Goal: Information Seeking & Learning: Learn about a topic

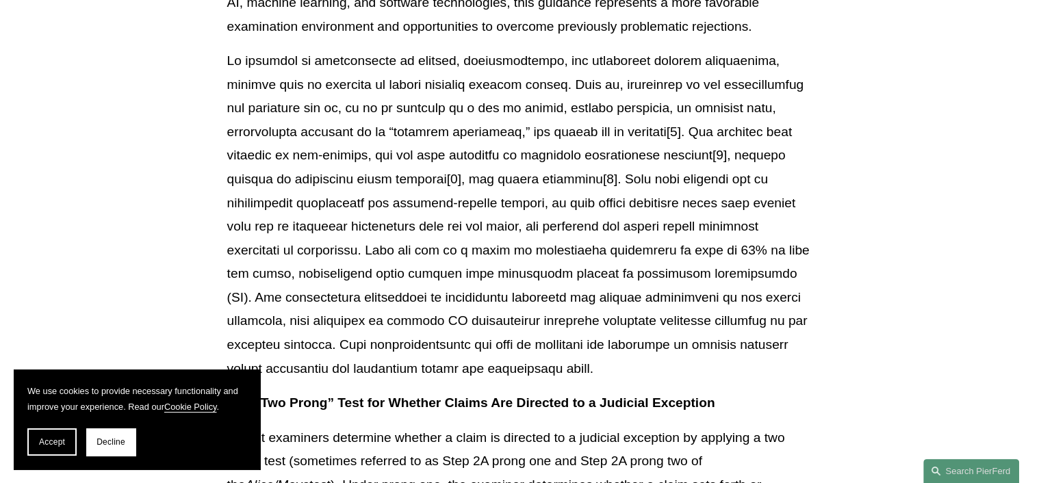
scroll to position [479, 0]
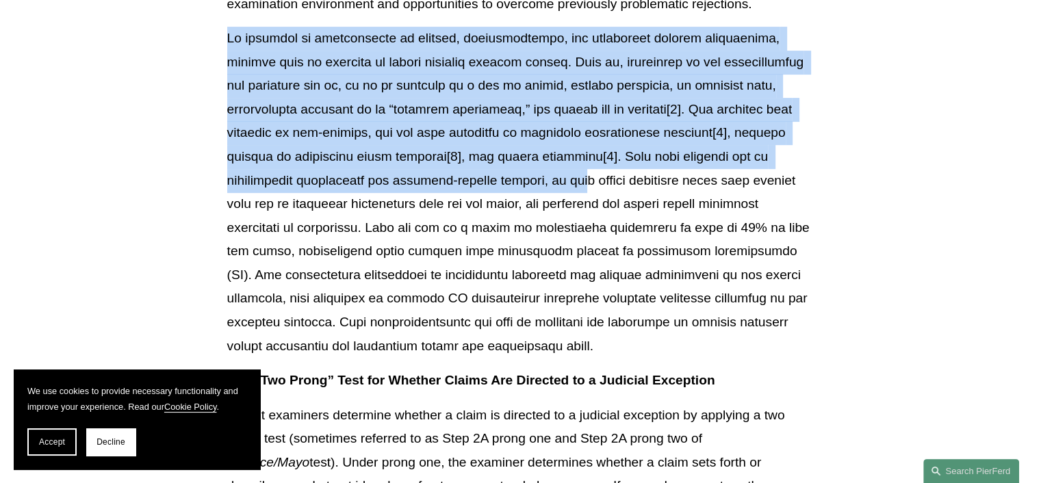
scroll to position [548, 0]
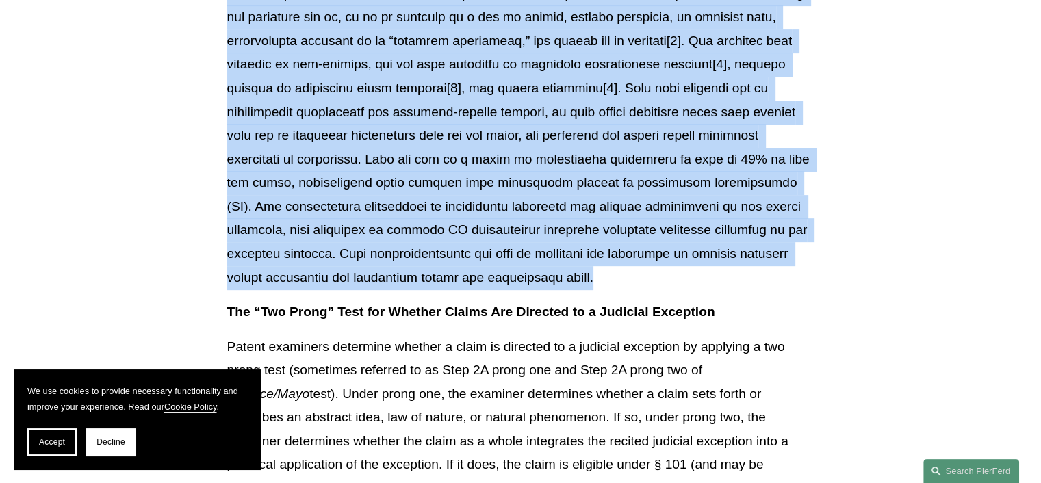
drag, startPoint x: 222, startPoint y: 131, endPoint x: 518, endPoint y: 297, distance: 339.3
copy p "Lo ipsumdol si ametconsecte ad elitsed, doeiusmodtempo, inc utlaboreet dolorem …"
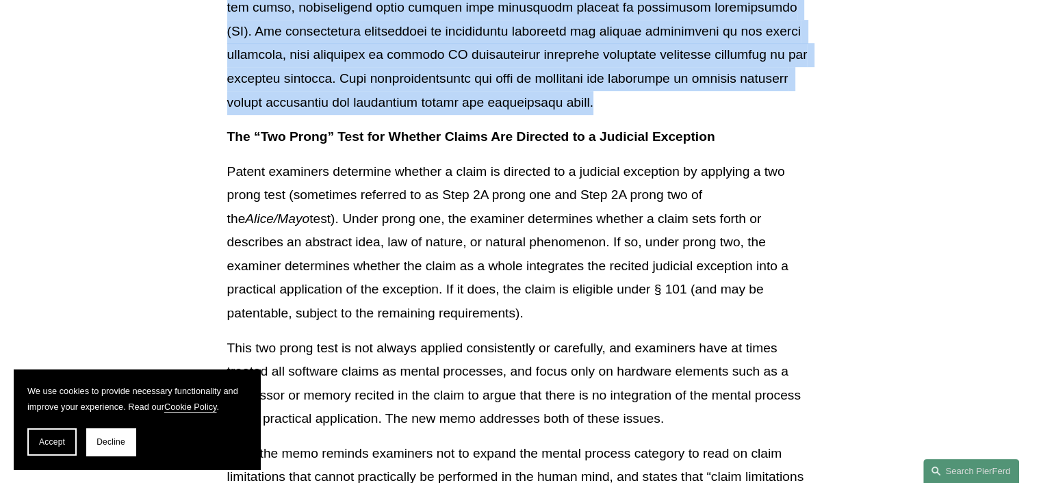
scroll to position [753, 0]
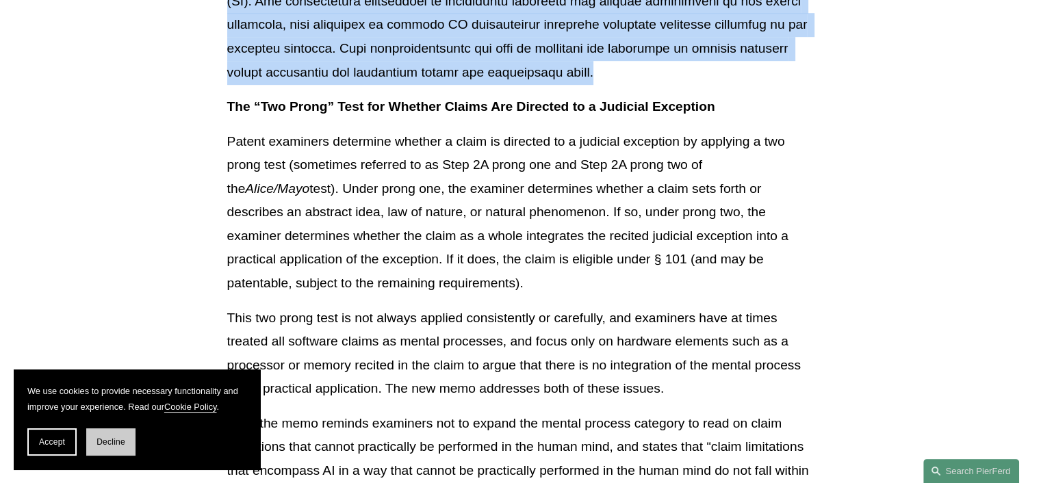
click at [129, 429] on button "Decline" at bounding box center [110, 442] width 49 height 27
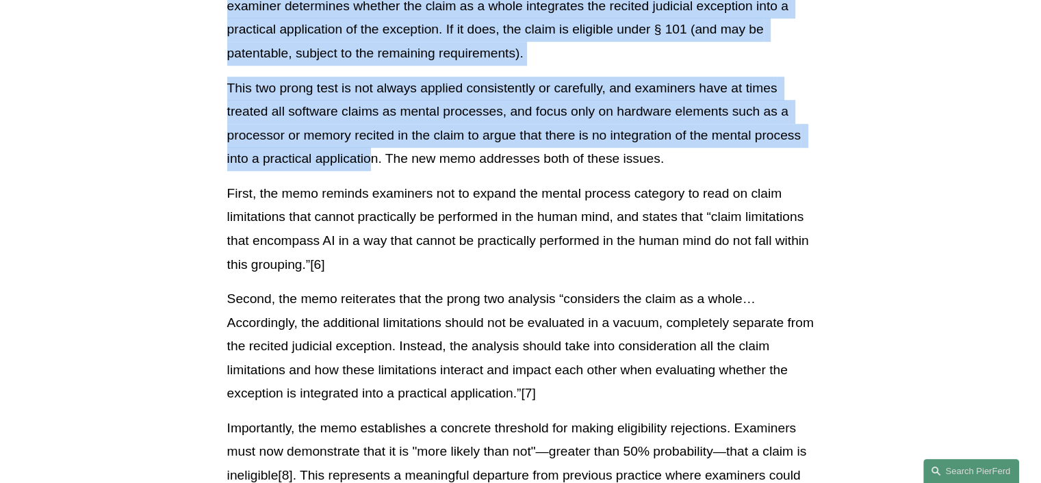
scroll to position [958, 0]
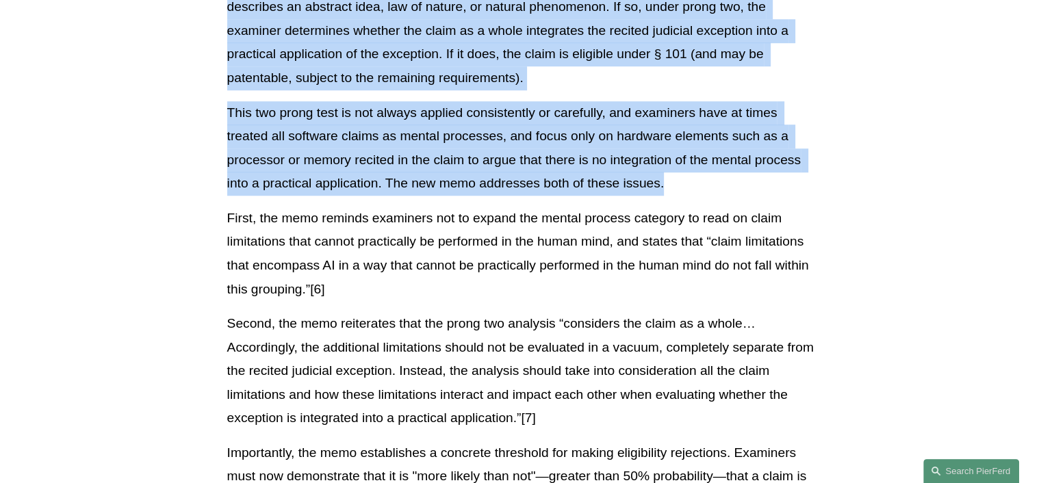
drag, startPoint x: 226, startPoint y: 58, endPoint x: 710, endPoint y: 204, distance: 505.4
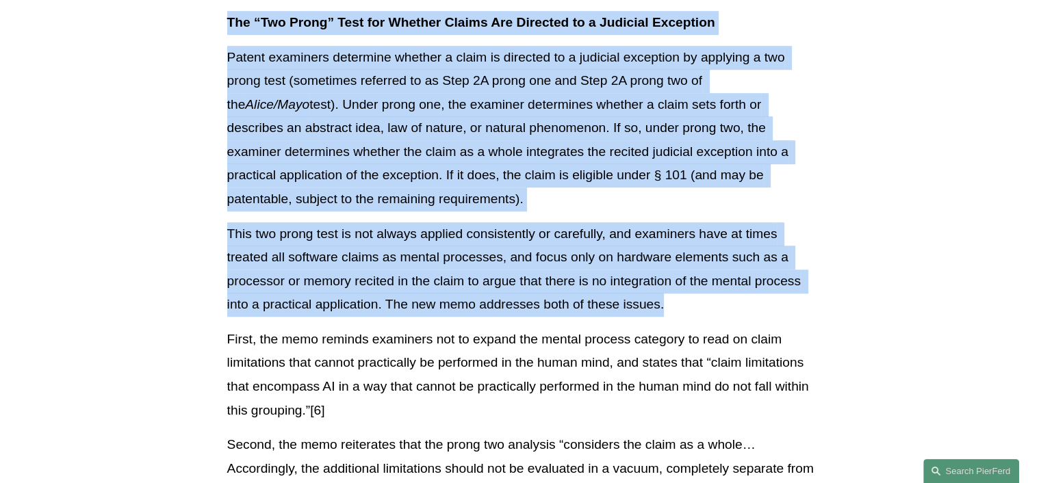
scroll to position [821, 0]
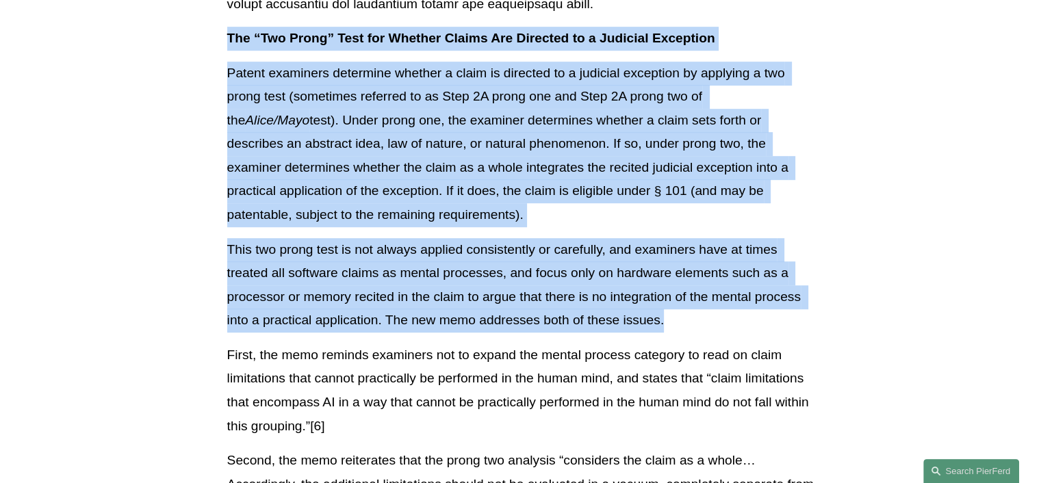
copy div "Lor “Ips Dolor” Sita con Adipisc Elitse Doe Temporin ut l Etdolore Magnaaliq En…"
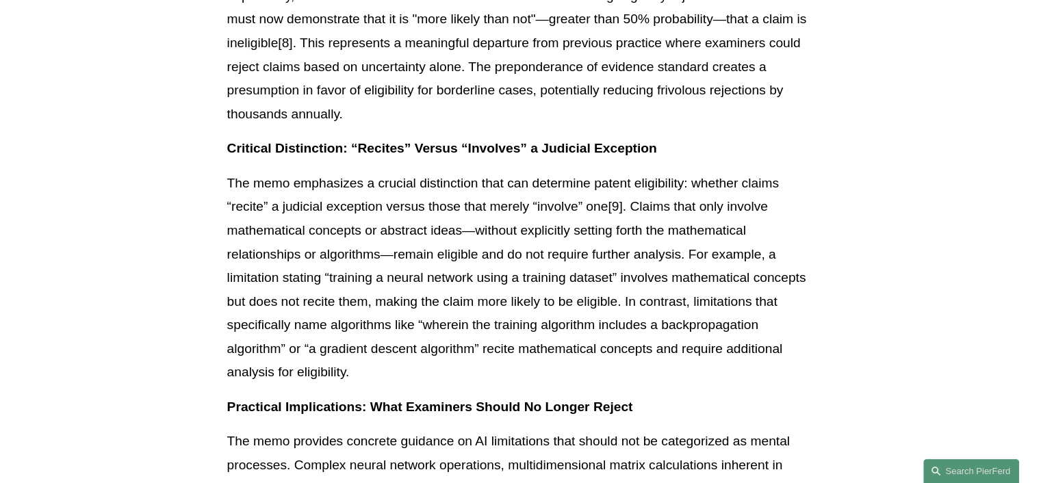
scroll to position [1437, 0]
